Goal: Transaction & Acquisition: Register for event/course

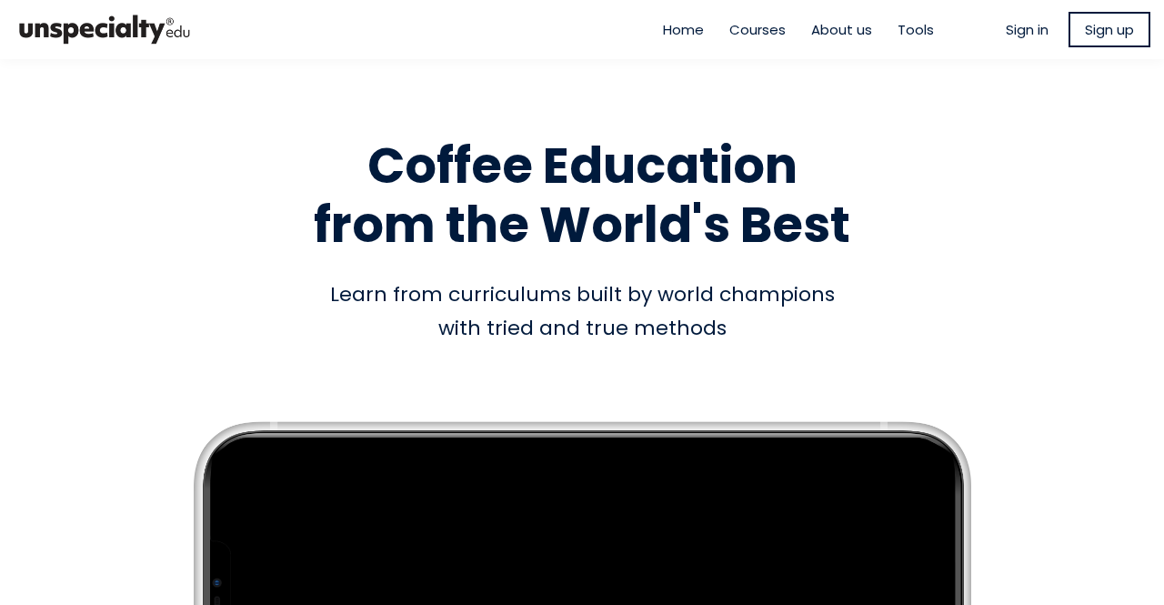
click at [756, 34] on span "Courses" at bounding box center [757, 29] width 56 height 21
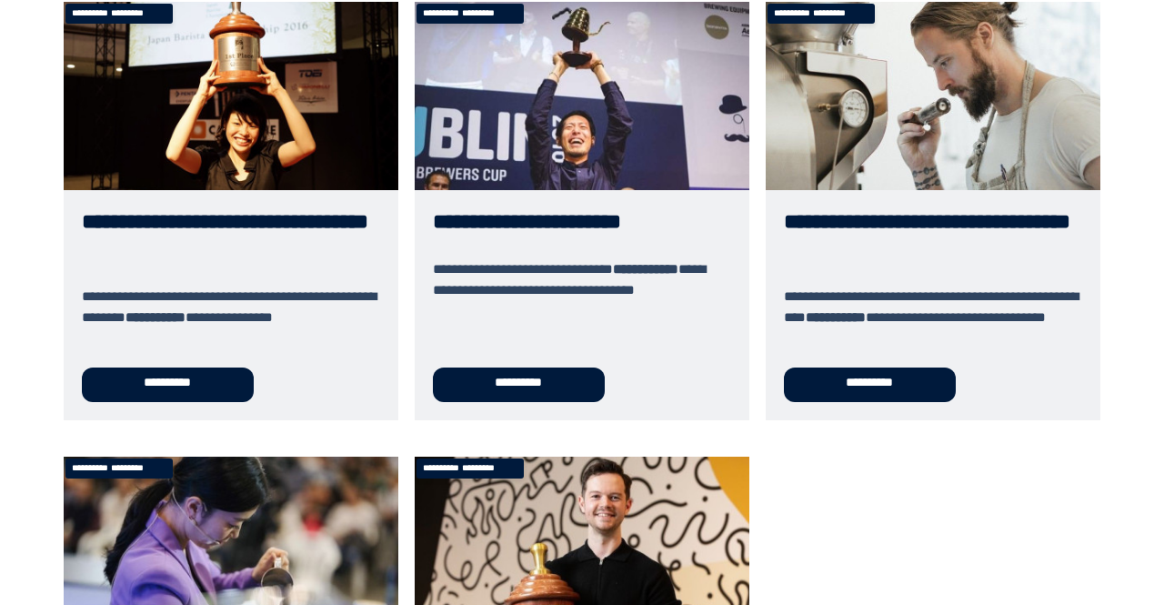
scroll to position [643, 0]
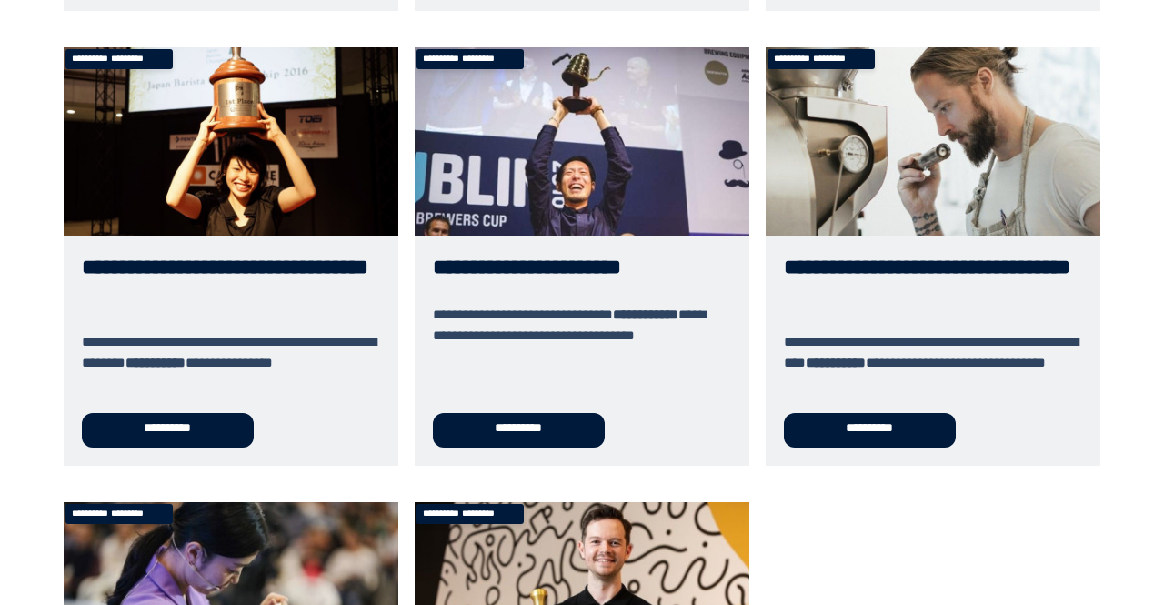
click at [902, 241] on link "**********" at bounding box center [933, 256] width 335 height 418
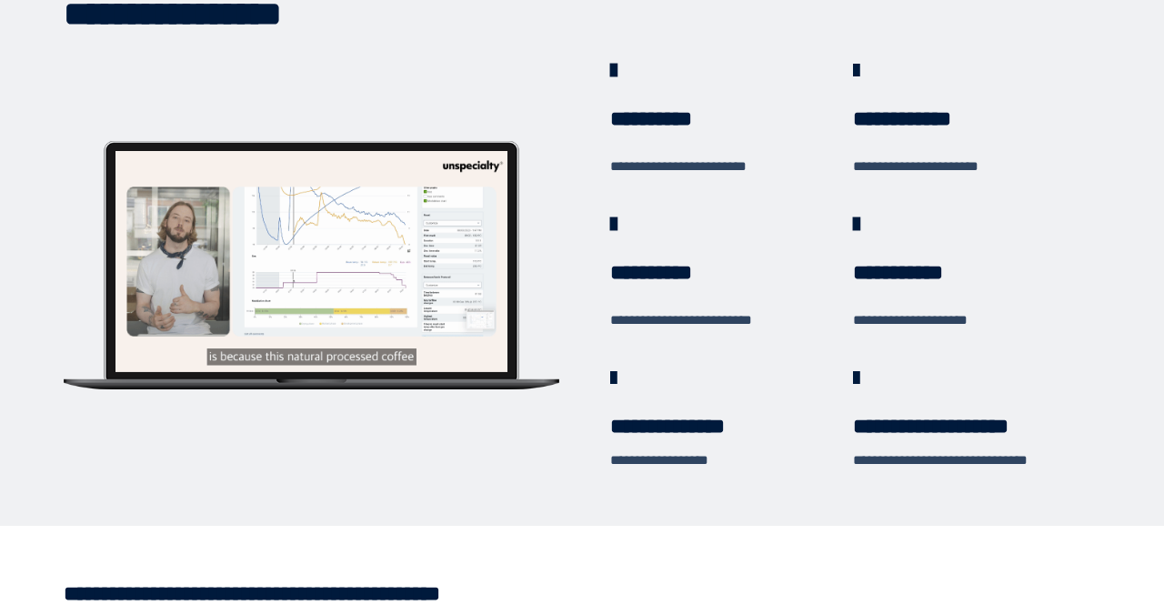
scroll to position [547, 0]
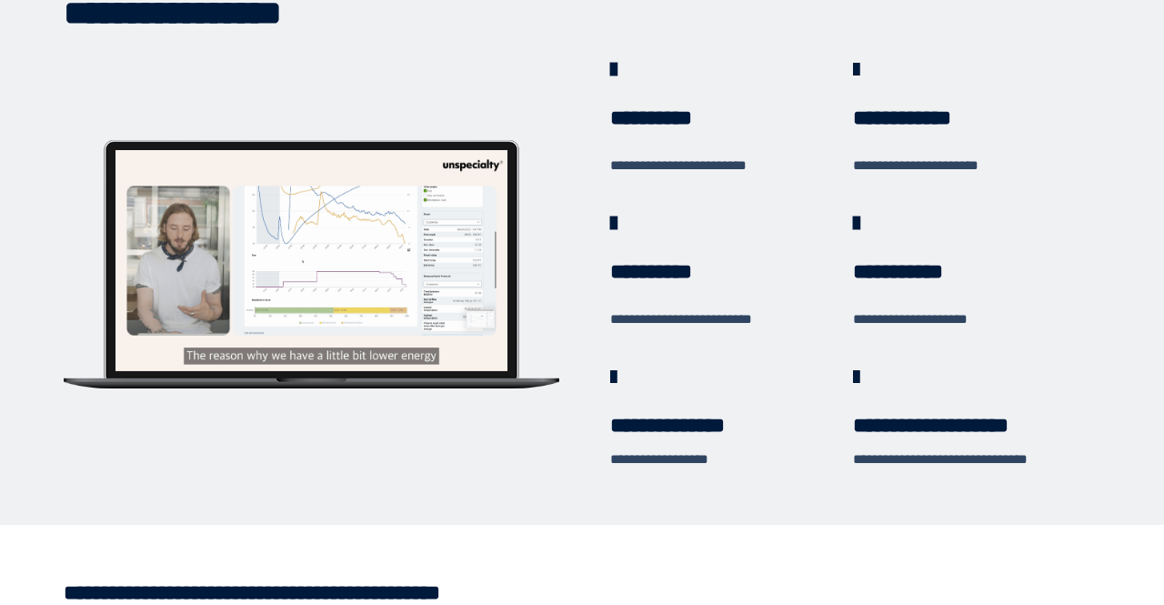
click at [335, 245] on div at bounding box center [311, 260] width 392 height 220
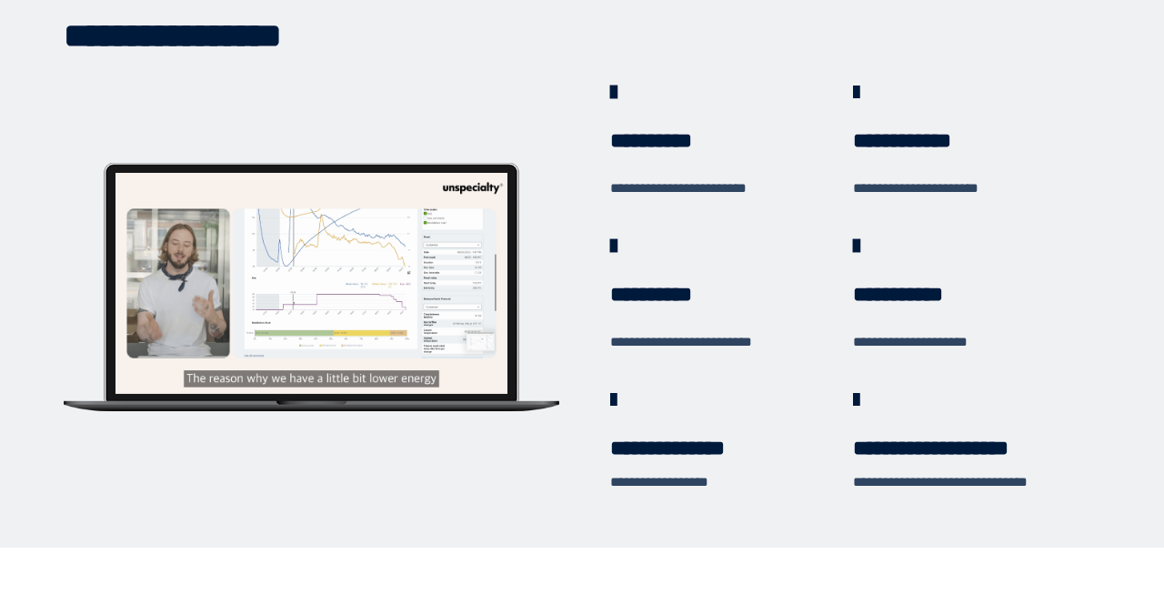
scroll to position [0, 0]
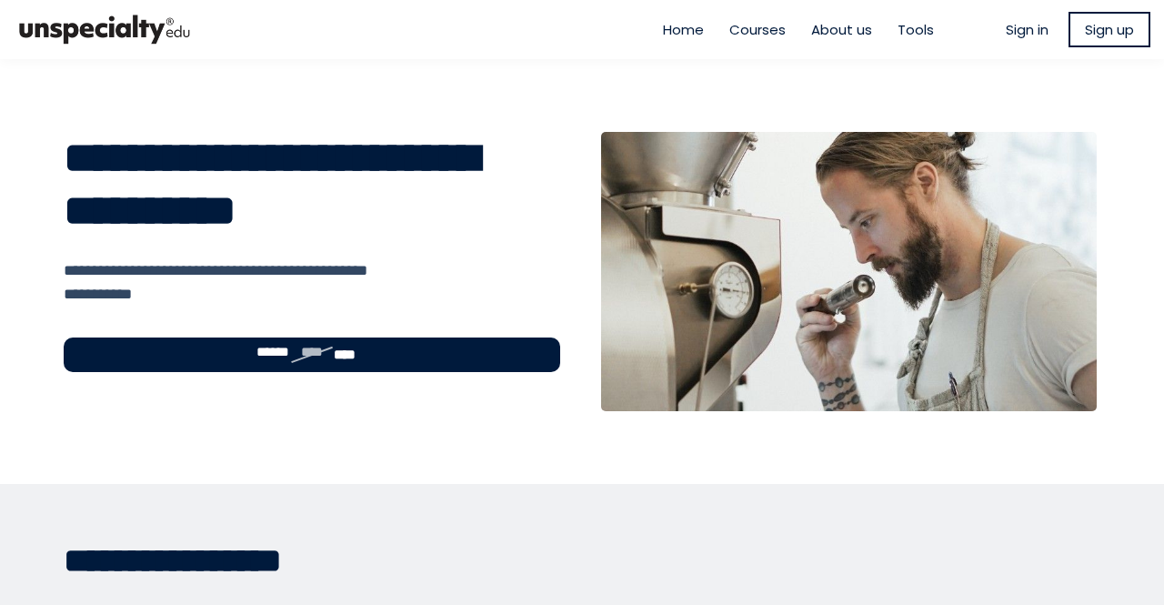
click at [858, 25] on span "About us" at bounding box center [841, 29] width 61 height 21
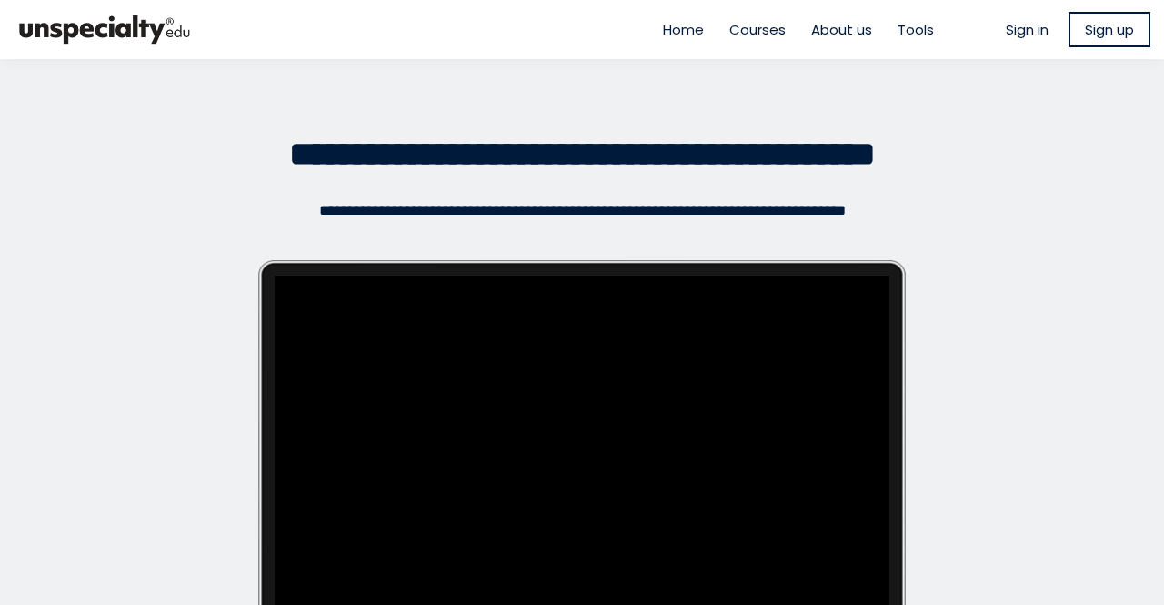
click at [906, 15] on div "Home Courses About us Tools" at bounding box center [799, 30] width 324 height 50
click at [910, 23] on span "Tools" at bounding box center [916, 29] width 36 height 21
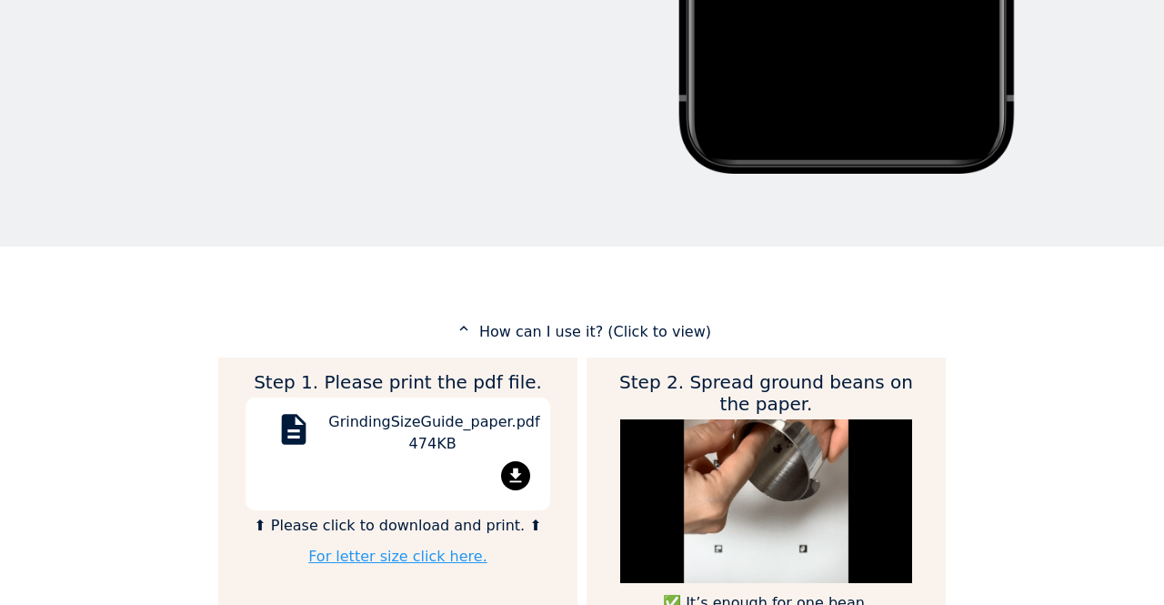
scroll to position [635, 0]
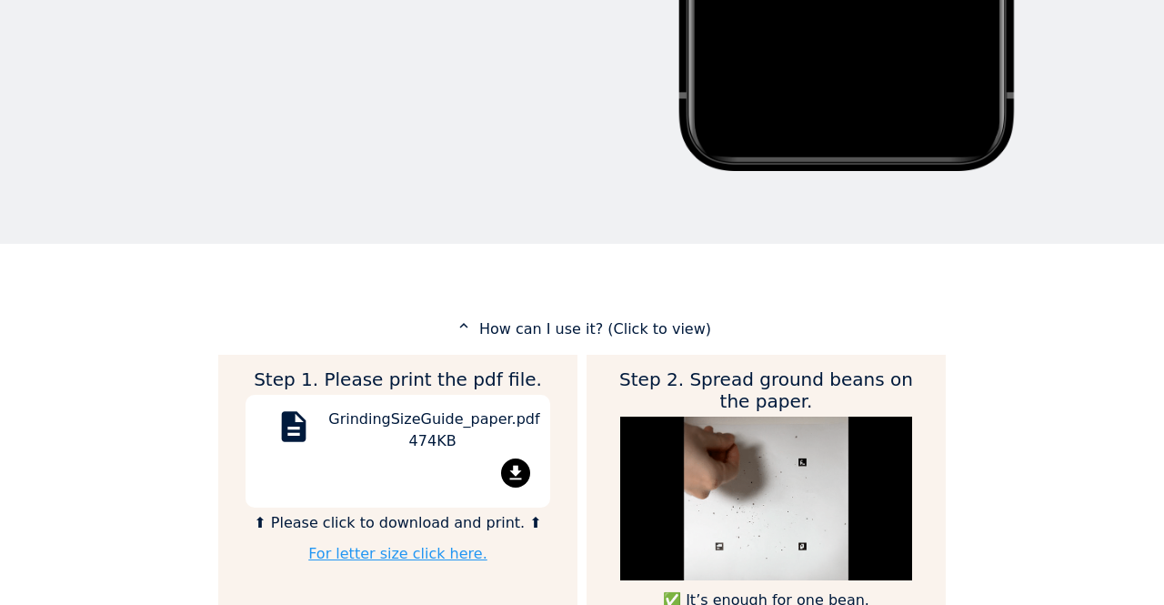
click at [456, 418] on div "GrindingSizeGuide_paper.pdf 474KB" at bounding box center [432, 433] width 208 height 50
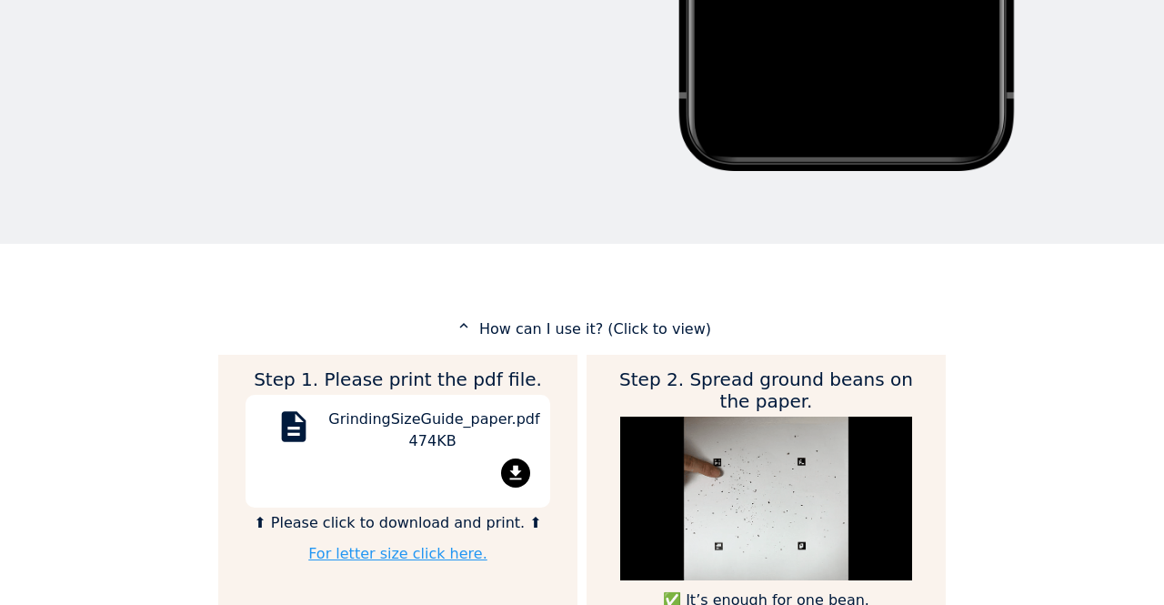
click at [456, 418] on div "GrindingSizeGuide_paper.pdf 474KB" at bounding box center [432, 433] width 208 height 50
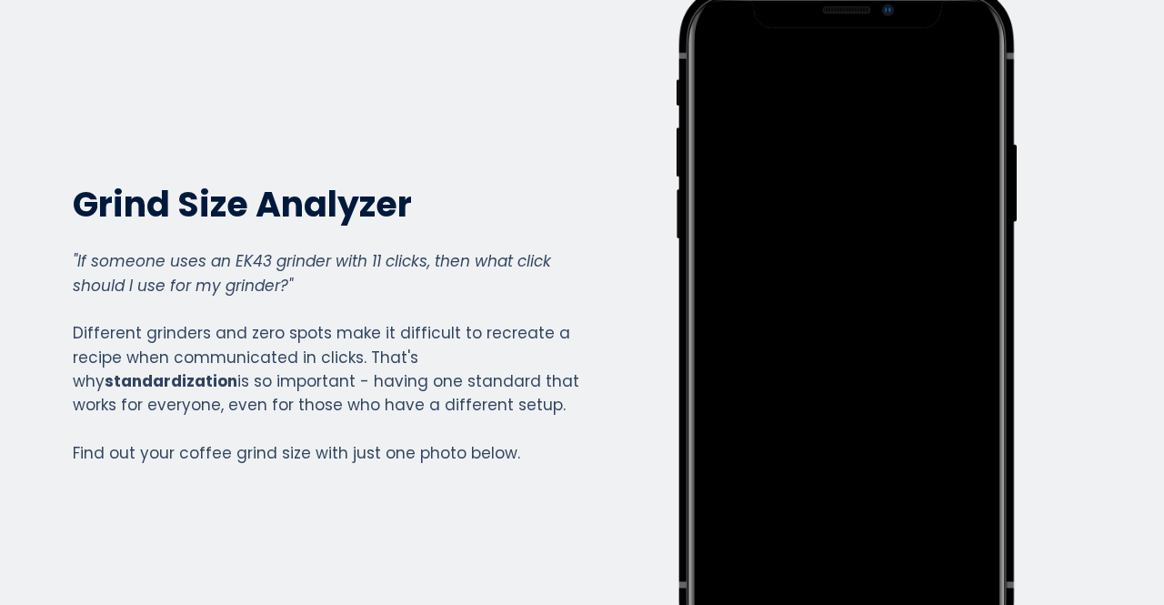
scroll to position [146, 0]
drag, startPoint x: 791, startPoint y: 317, endPoint x: 1048, endPoint y: 326, distance: 256.6
click at [1048, 326] on div "Write your awesome label here." at bounding box center [847, 322] width 507 height 674
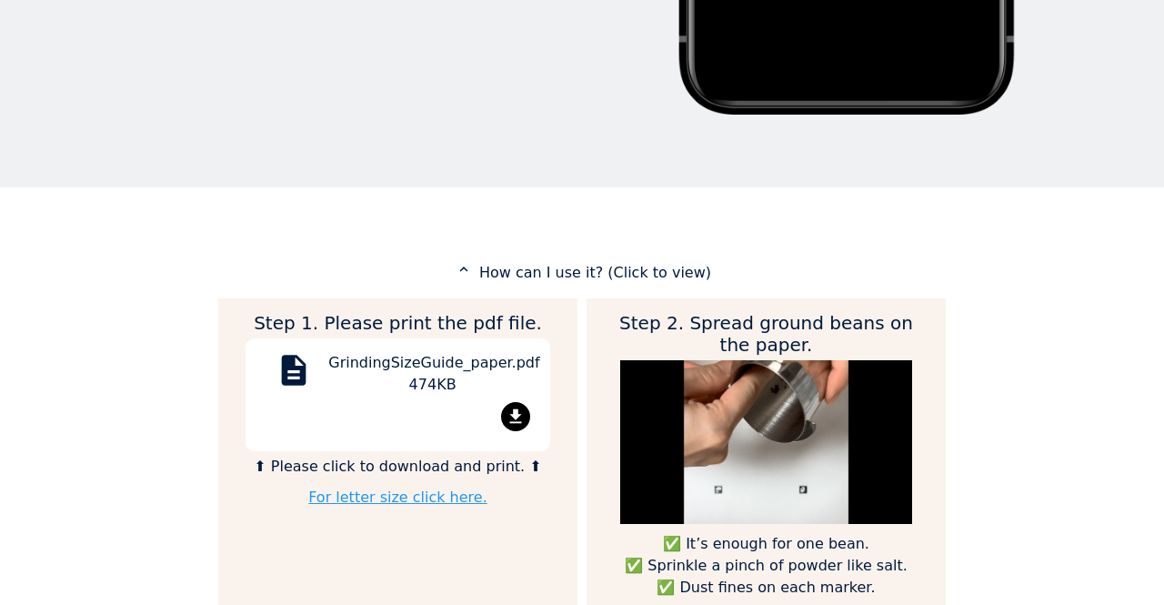
scroll to position [0, 0]
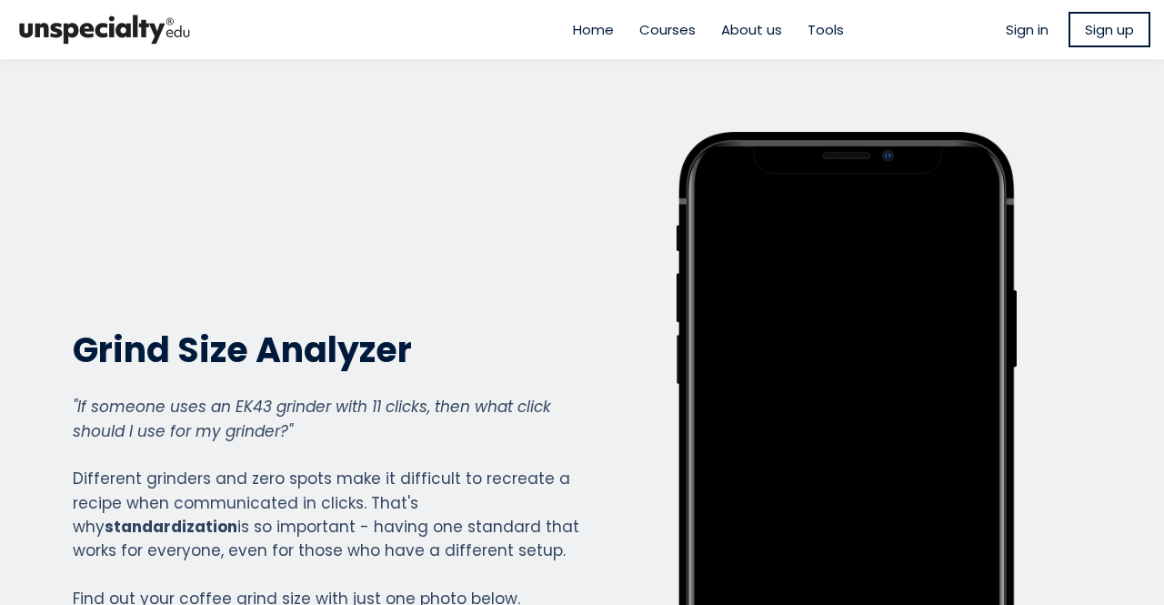
click at [676, 19] on span "Courses" at bounding box center [667, 29] width 56 height 21
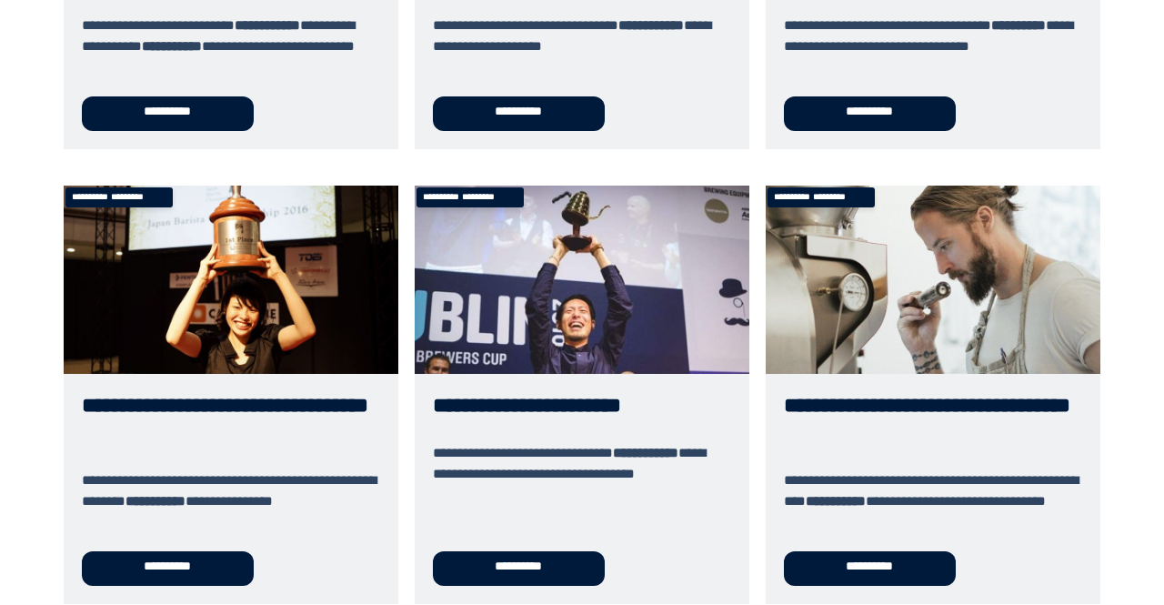
scroll to position [506, 0]
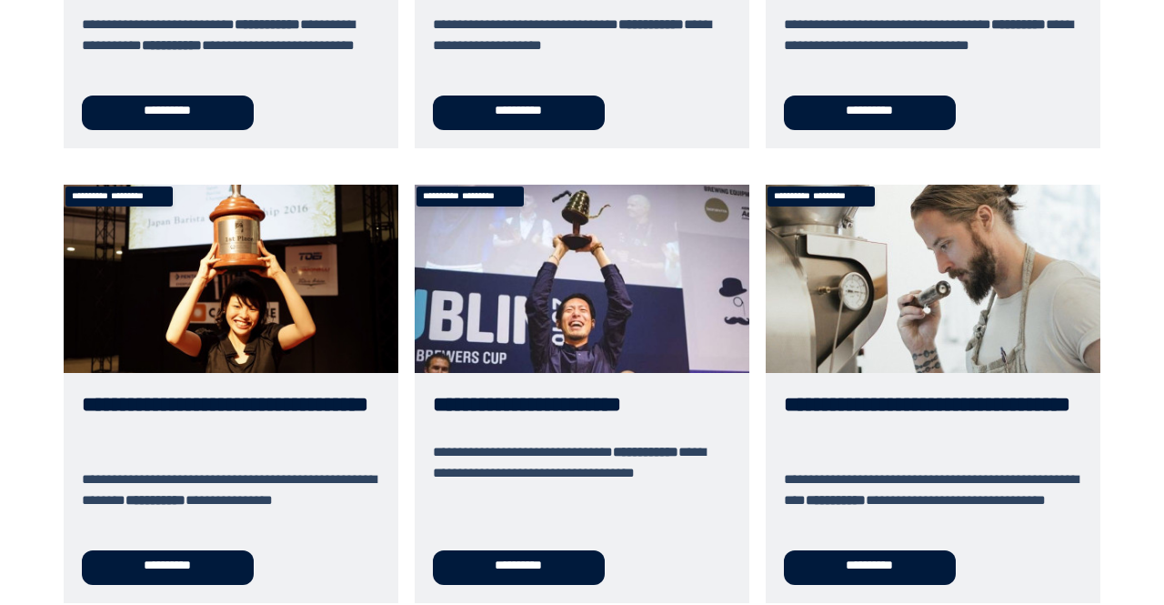
click at [571, 297] on link "**********" at bounding box center [582, 394] width 335 height 418
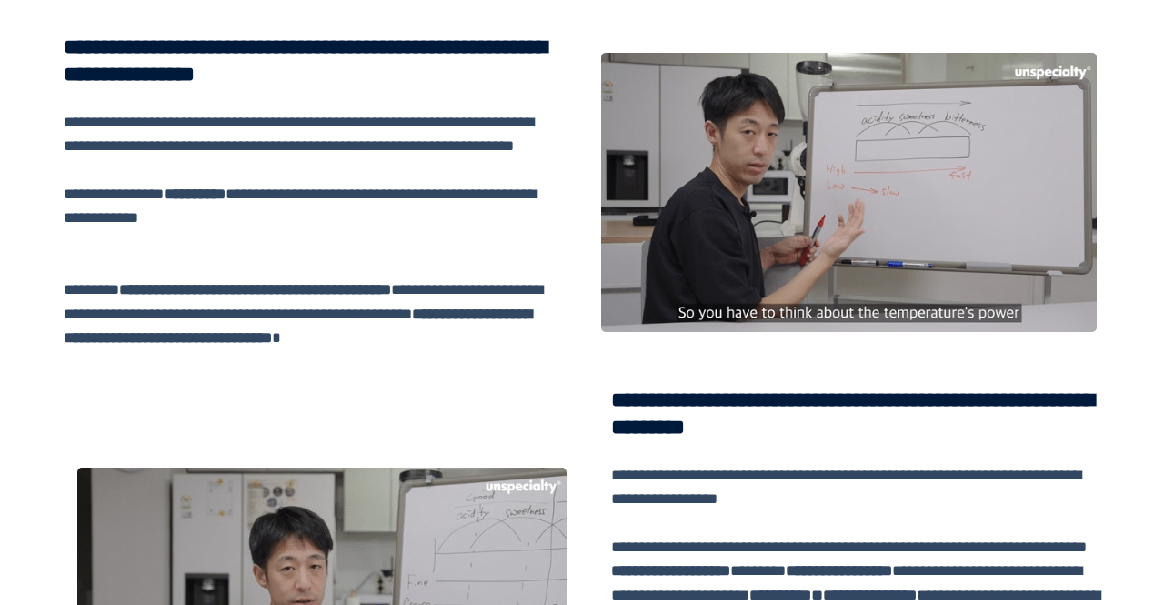
scroll to position [1118, 0]
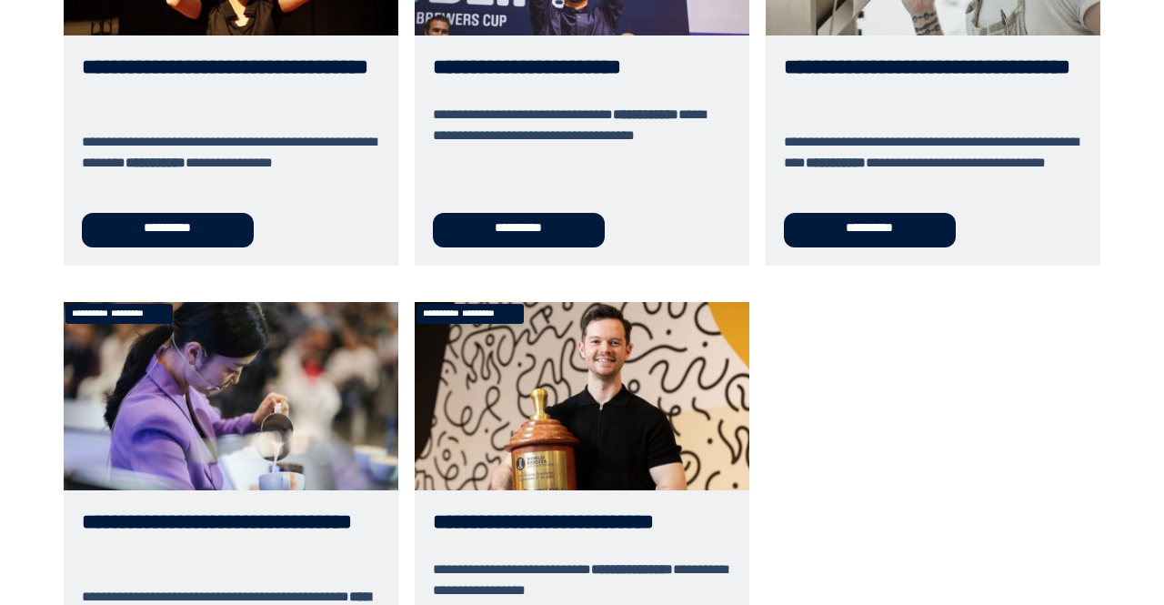
scroll to position [846, 0]
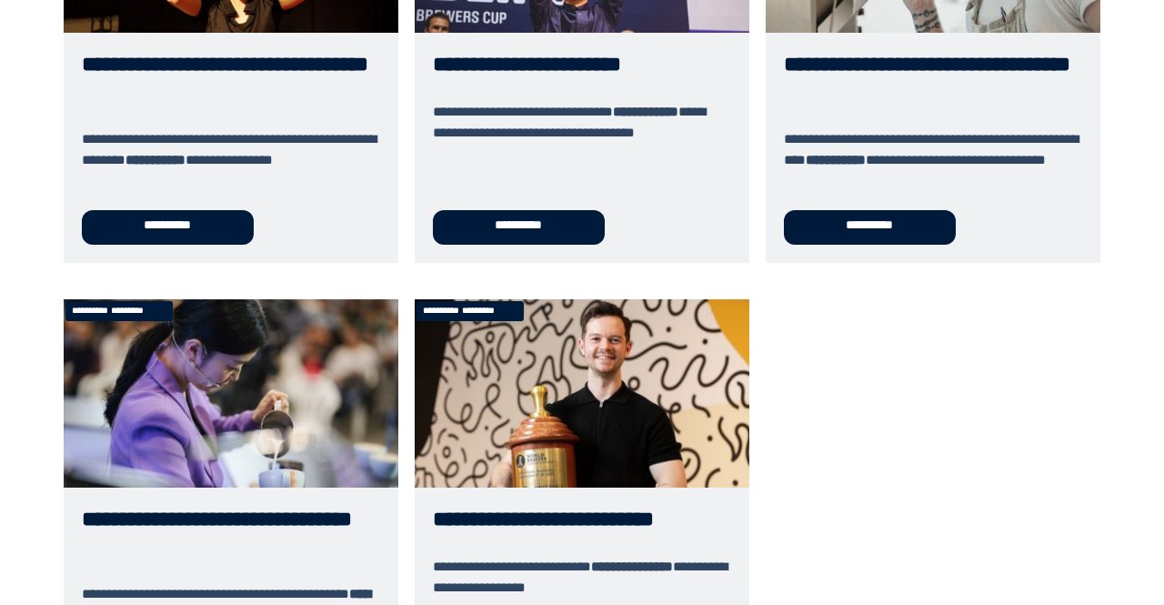
click at [931, 96] on link "**********" at bounding box center [933, 54] width 335 height 418
click at [920, 95] on link "**********" at bounding box center [933, 54] width 335 height 418
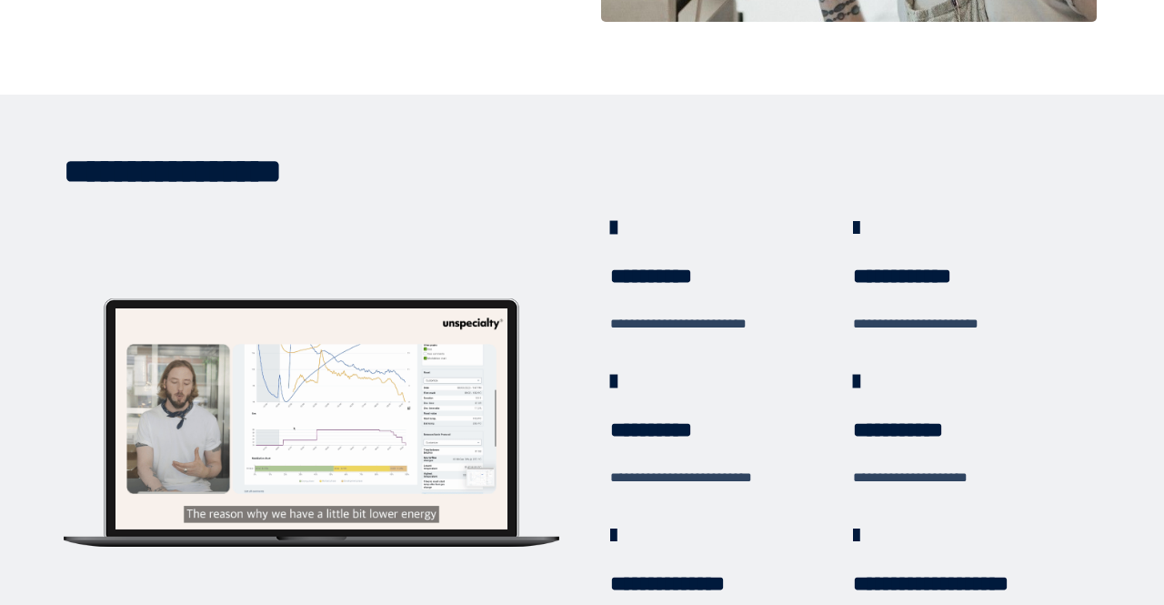
scroll to position [54, 0]
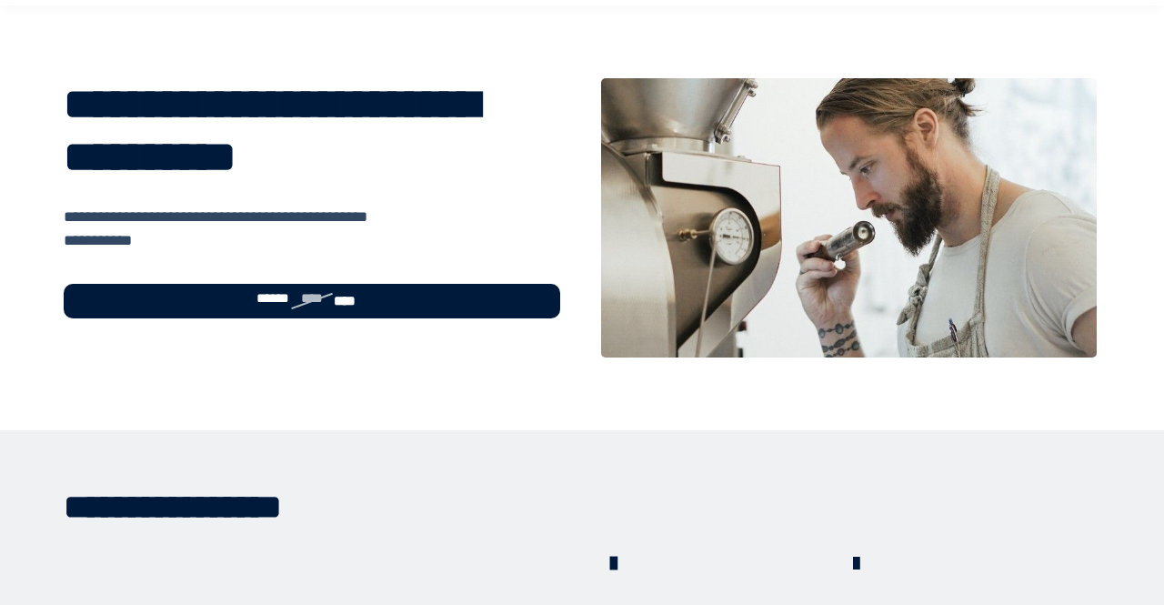
click at [498, 304] on div "****** **** ****" at bounding box center [312, 301] width 496 height 35
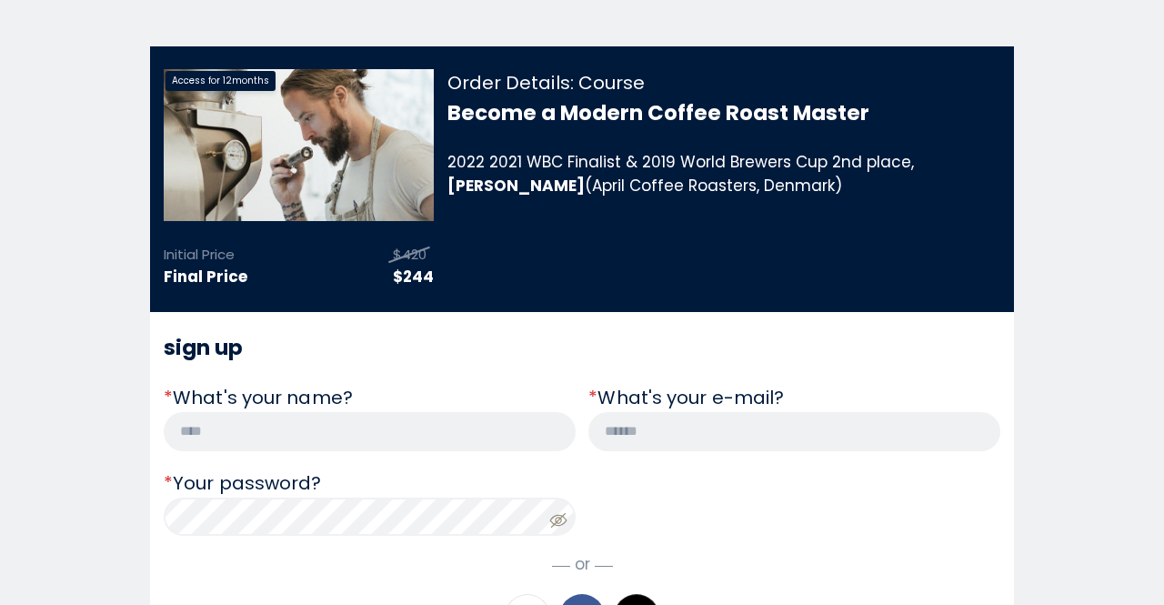
scroll to position [87, 0]
